Goal: Entertainment & Leisure: Consume media (video, audio)

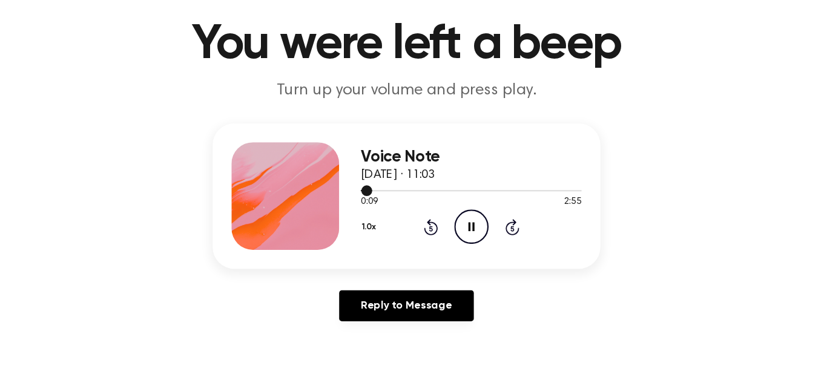
scroll to position [40, 0]
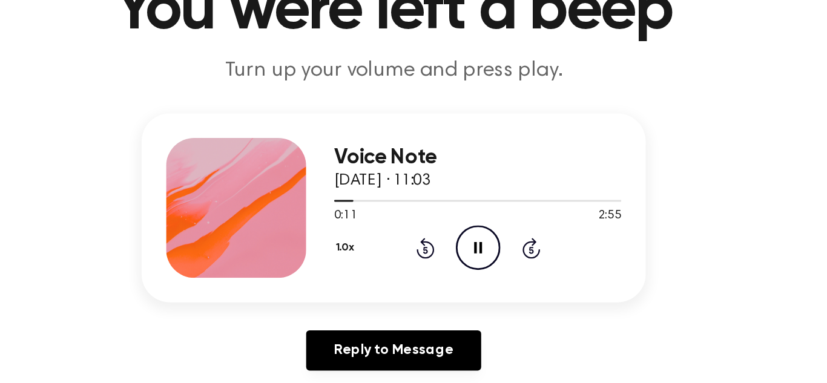
click at [671, 333] on div "Voice Note [DATE] · 11:03 0:11 2:55 Your browser does not support the [object O…" at bounding box center [414, 243] width 798 height 188
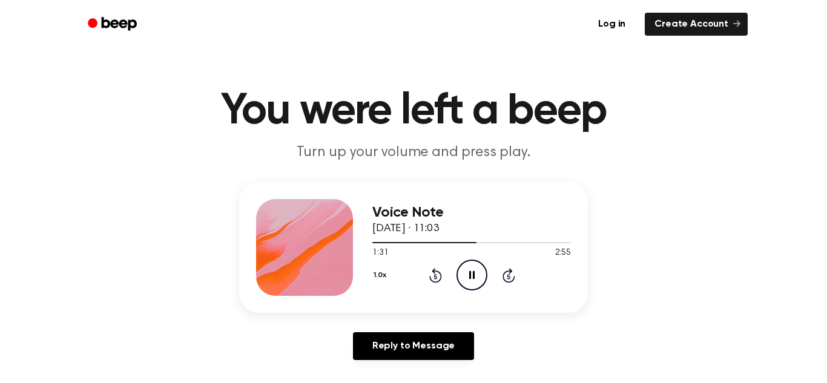
scroll to position [0, 0]
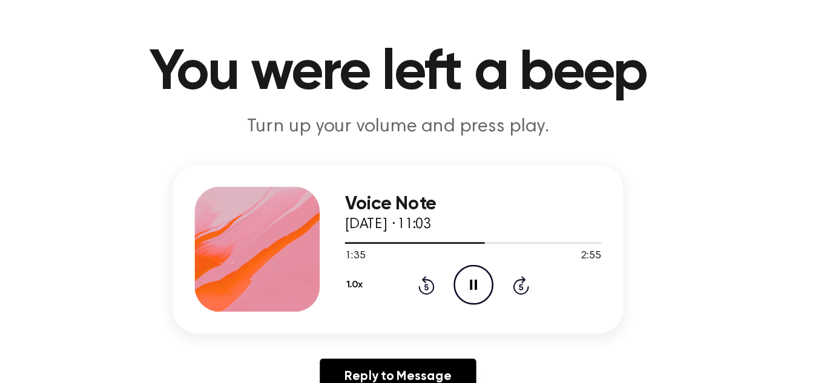
click at [441, 159] on p "Turn up your volume and press play." at bounding box center [413, 160] width 465 height 20
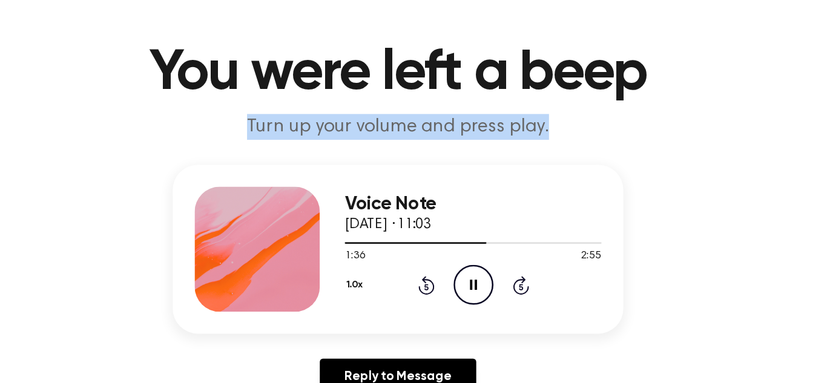
click at [441, 159] on p "Turn up your volume and press play." at bounding box center [413, 160] width 465 height 20
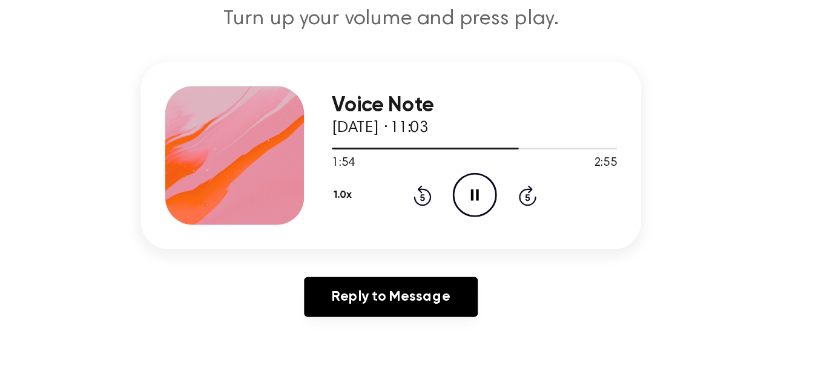
scroll to position [30, 0]
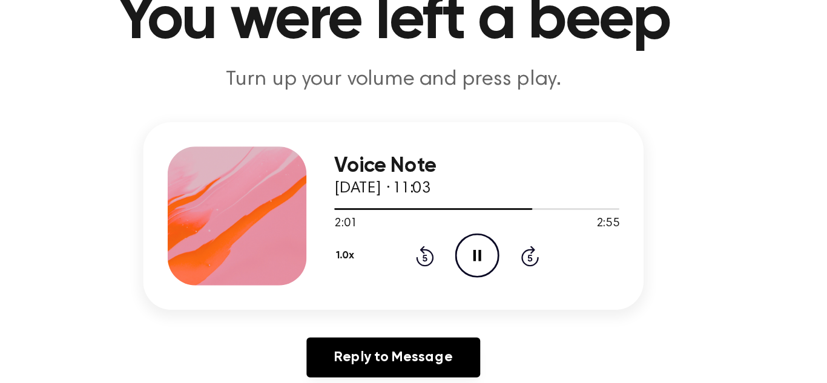
click at [392, 121] on p "Turn up your volume and press play." at bounding box center [413, 130] width 465 height 20
click at [393, 129] on p "Turn up your volume and press play." at bounding box center [413, 130] width 465 height 20
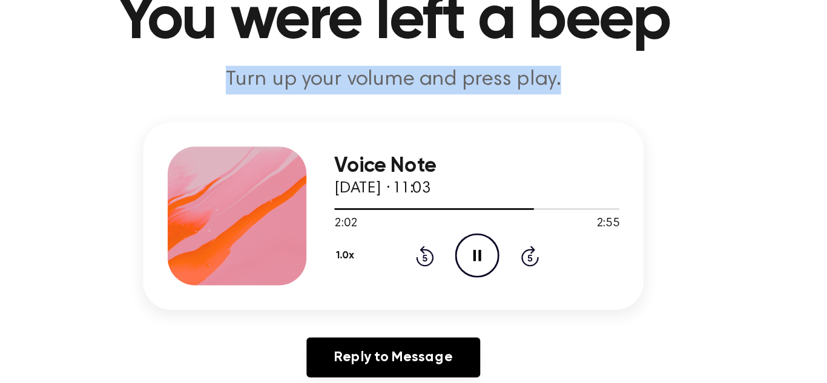
click at [393, 129] on p "Turn up your volume and press play." at bounding box center [413, 130] width 465 height 20
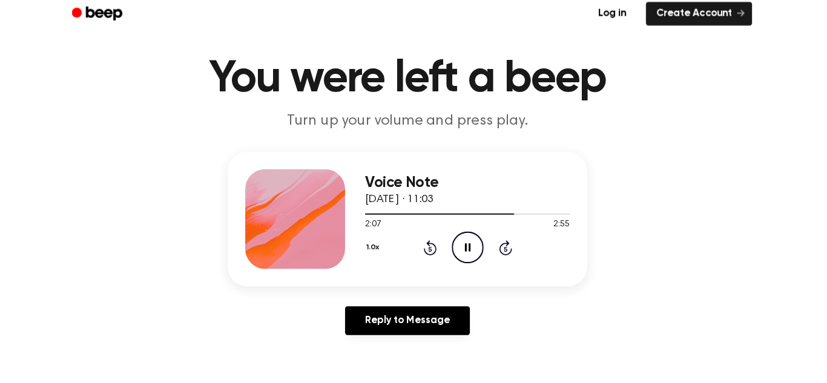
scroll to position [41, 0]
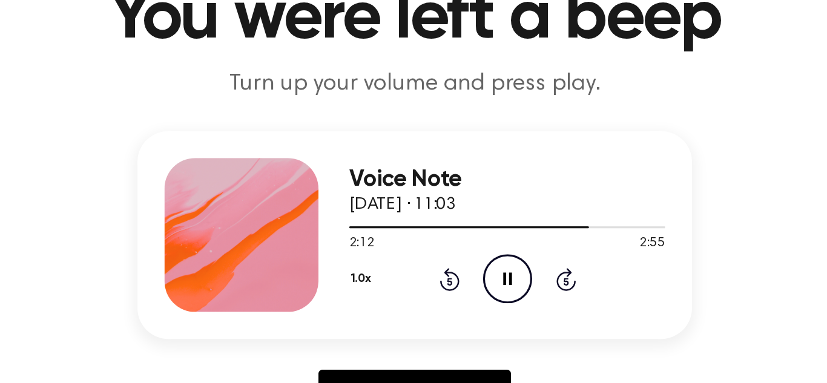
click at [405, 123] on p "Turn up your volume and press play." at bounding box center [413, 120] width 465 height 20
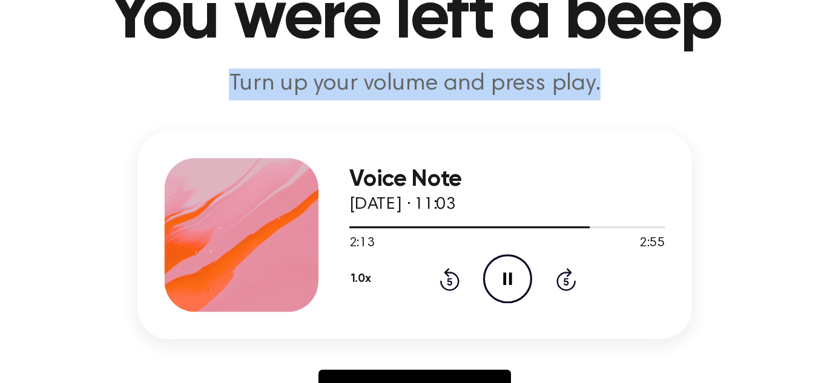
click at [405, 123] on p "Turn up your volume and press play." at bounding box center [413, 120] width 465 height 20
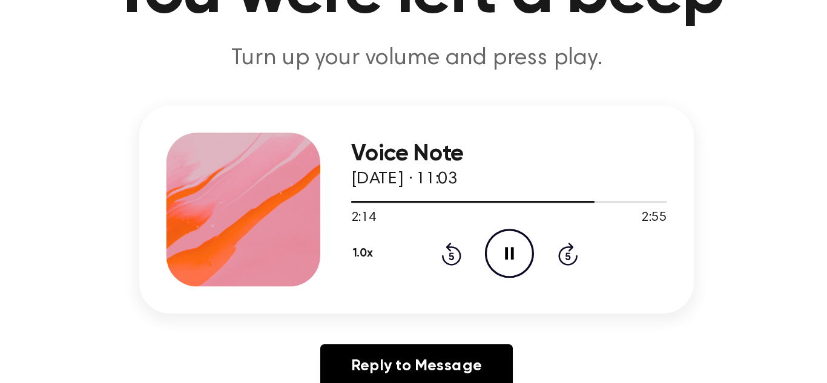
click at [395, 114] on p "Turn up your volume and press play." at bounding box center [413, 120] width 465 height 20
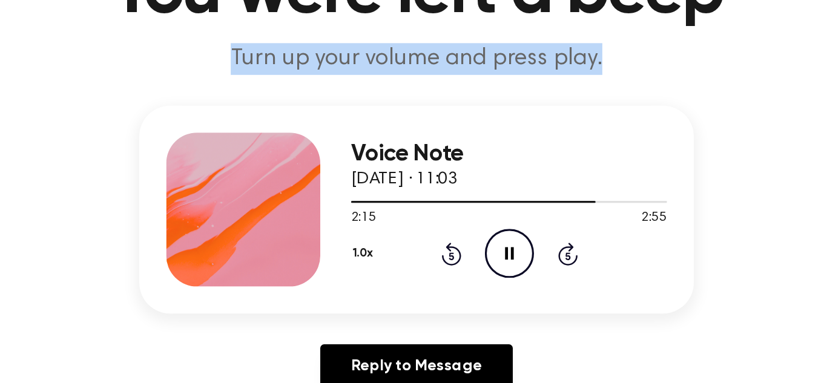
click at [395, 114] on p "Turn up your volume and press play." at bounding box center [413, 120] width 465 height 20
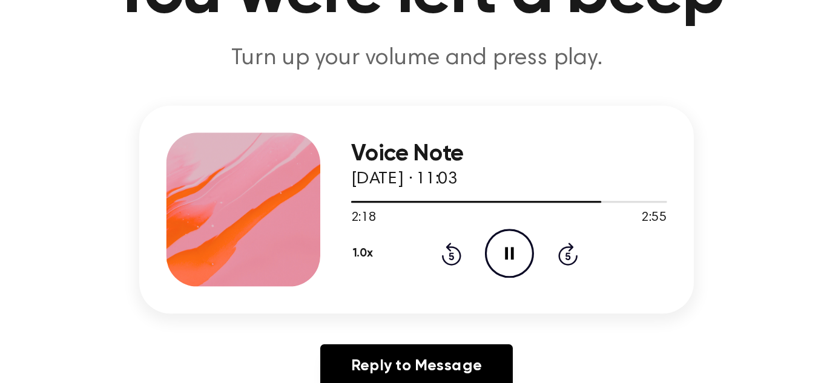
scroll to position [39, 0]
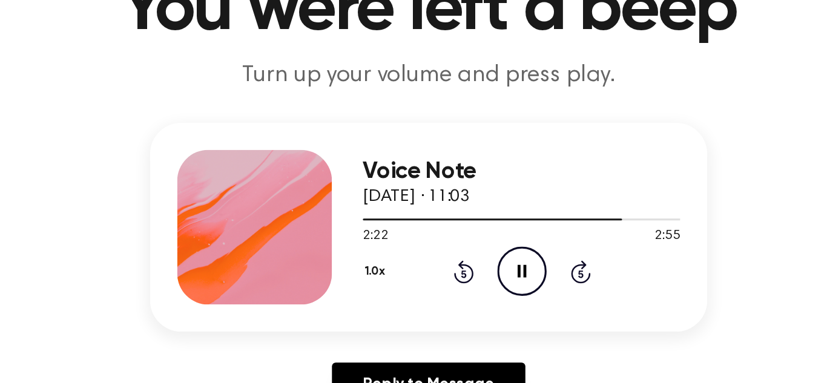
click at [398, 114] on p "Turn up your volume and press play." at bounding box center [413, 121] width 465 height 20
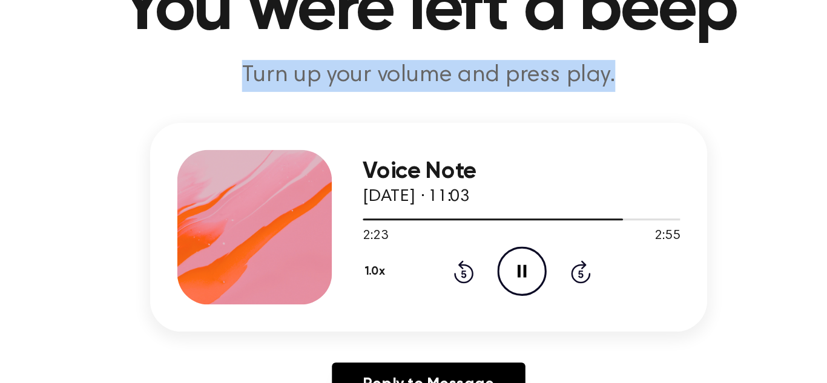
click at [398, 114] on p "Turn up your volume and press play." at bounding box center [413, 121] width 465 height 20
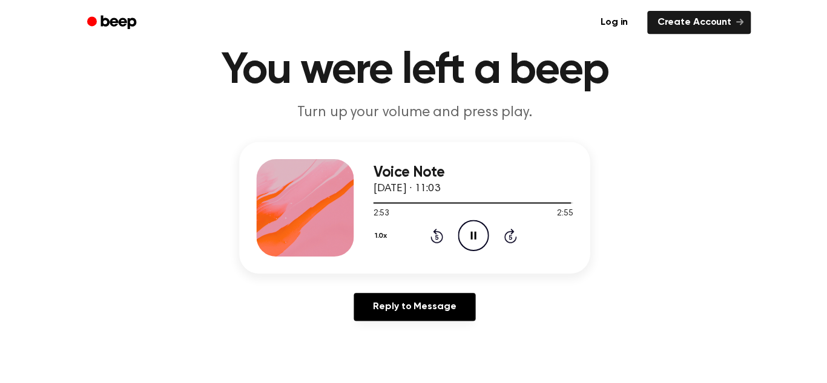
scroll to position [48, 0]
